Goal: Task Accomplishment & Management: Use online tool/utility

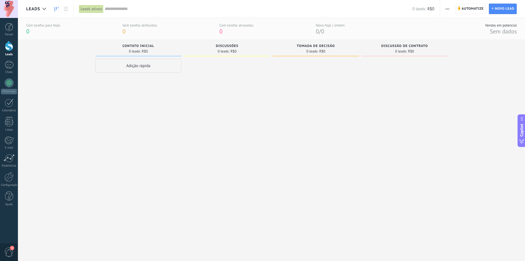
click at [9, 9] on div at bounding box center [9, 9] width 18 height 18
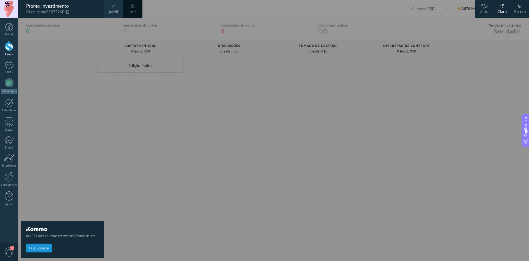
click at [69, 78] on div "© 2025 Todos direitos reservados | Termos de uso Fale Conosco" at bounding box center [62, 139] width 83 height 243
click at [11, 23] on div "Painel Leads Chats WhatsApp Clientes" at bounding box center [18, 130] width 36 height 225
click at [10, 31] on link "Painel" at bounding box center [9, 30] width 18 height 14
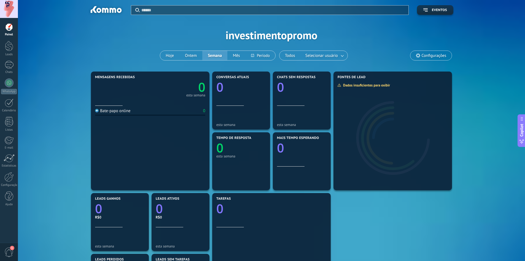
click at [34, 54] on div "Aplicar Eventos investimentopromo Hoje Ontem Semana Mês Todos Selecionar usuári…" at bounding box center [271, 35] width 491 height 70
click at [9, 64] on div at bounding box center [9, 65] width 9 height 8
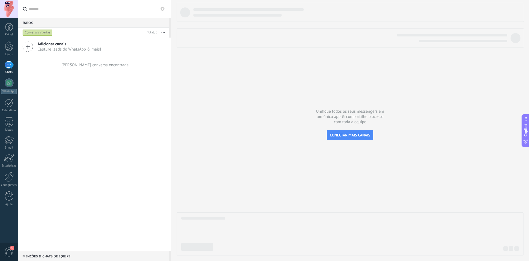
click at [525, 132] on span "Copilot" at bounding box center [526, 130] width 6 height 13
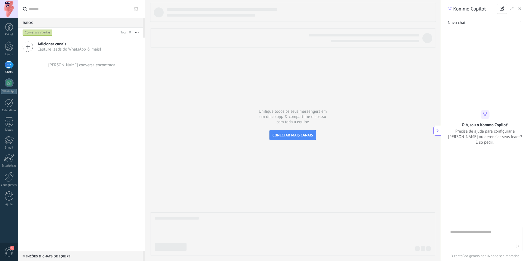
click at [484, 236] on textarea at bounding box center [484, 238] width 66 height 20
type textarea "**********"
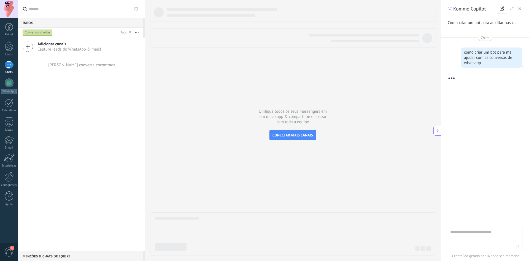
scroll to position [67, 0]
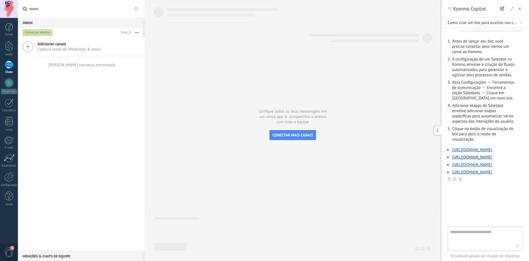
click at [491, 154] on link "[URL][DOMAIN_NAME]" at bounding box center [472, 156] width 40 height 5
click at [492, 147] on link "[URL][DOMAIN_NAME]" at bounding box center [472, 149] width 40 height 5
click at [492, 162] on link "[URL][DOMAIN_NAME]" at bounding box center [472, 164] width 40 height 5
